Goal: Check status: Check status

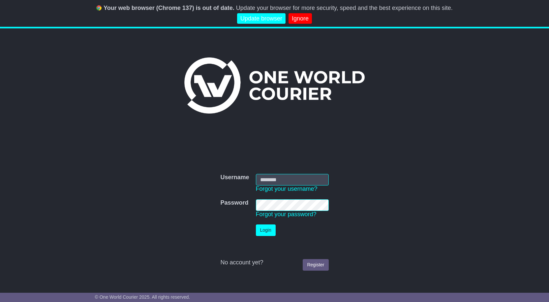
type input "**********"
click at [264, 227] on button "Login" at bounding box center [266, 230] width 20 height 12
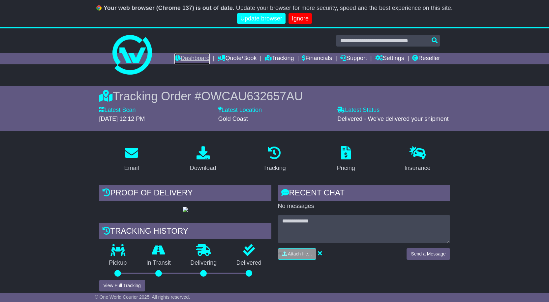
click at [181, 57] on link "Dashboard" at bounding box center [191, 58] width 35 height 11
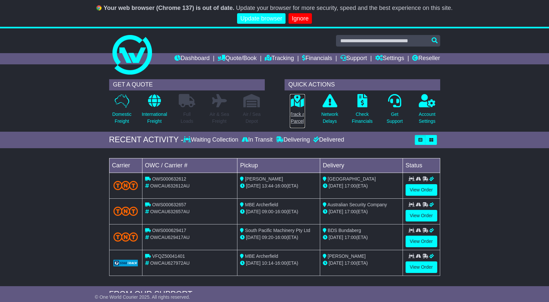
click at [299, 116] on p "Track a Parcel" at bounding box center [297, 118] width 15 height 14
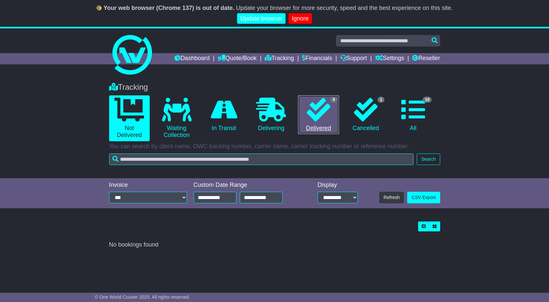
click at [322, 107] on icon at bounding box center [319, 110] width 24 height 24
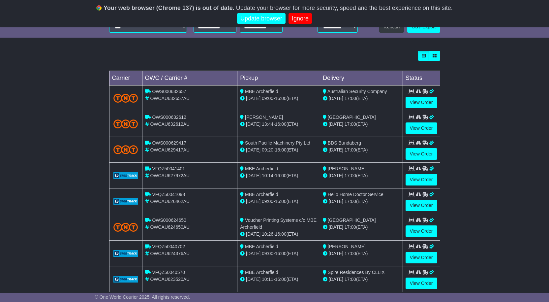
scroll to position [183, 0]
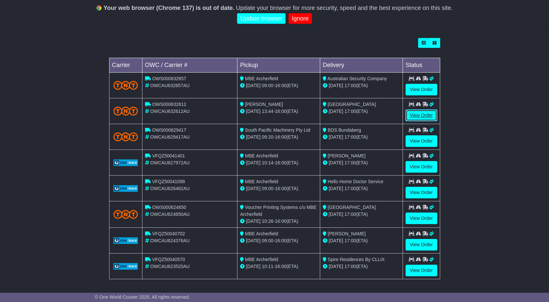
click at [414, 118] on link "View Order" at bounding box center [422, 115] width 32 height 12
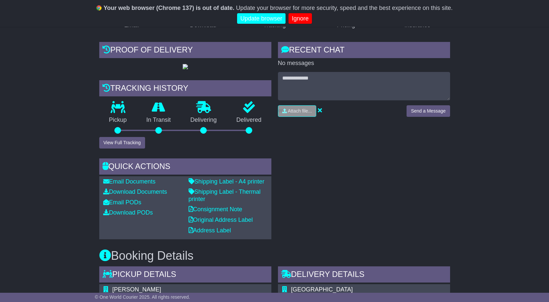
scroll to position [113, 0]
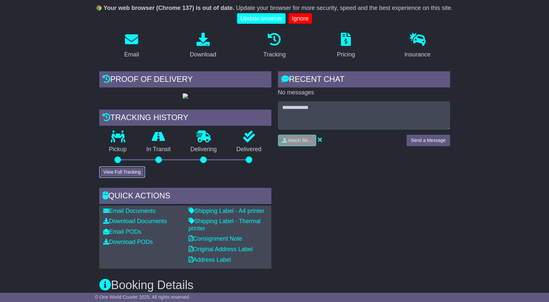
click at [129, 178] on button "View Full Tracking" at bounding box center [122, 172] width 46 height 12
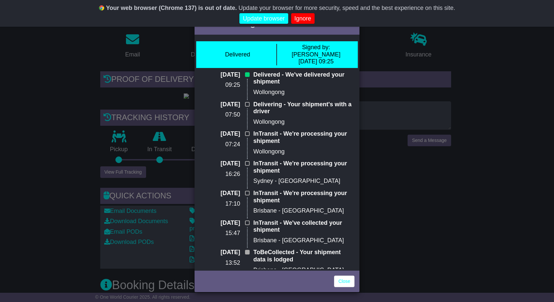
click at [478, 205] on div "Full Tracking × Delivered Signed by: Evonne 13 Aug 2025 09:25 13 Aug 2025 09:25…" at bounding box center [277, 151] width 554 height 302
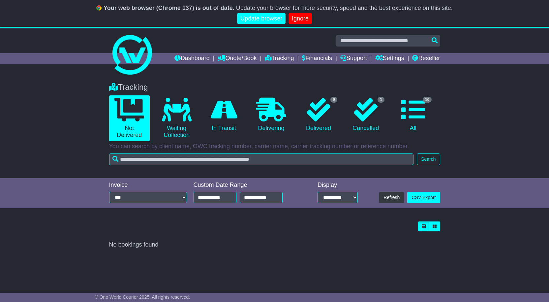
scroll to position [27, 0]
